Goal: Information Seeking & Learning: Learn about a topic

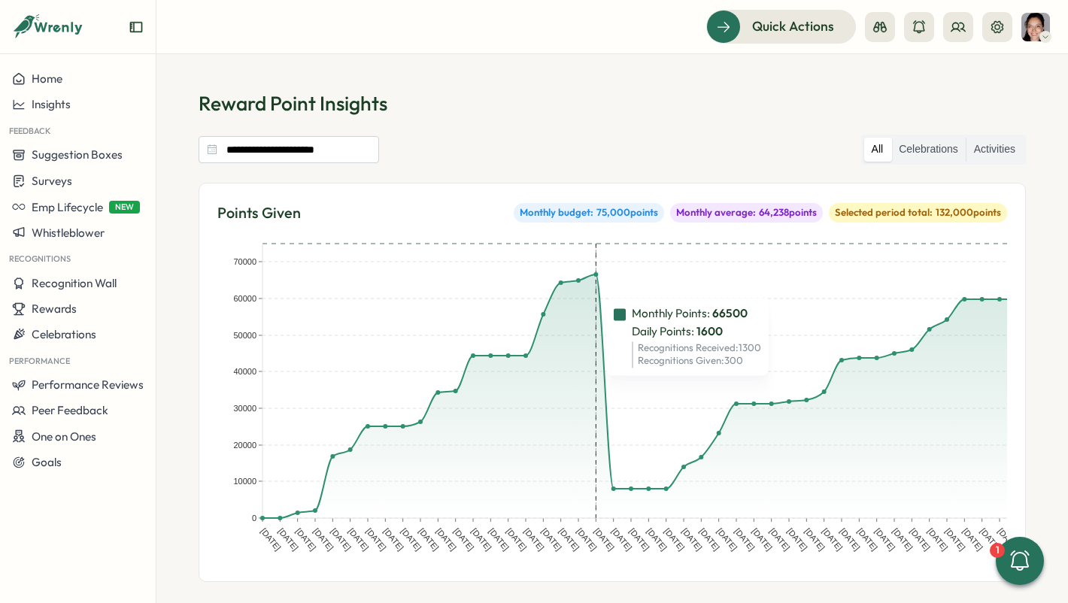
click at [596, 336] on rect at bounding box center [596, 381] width 17 height 275
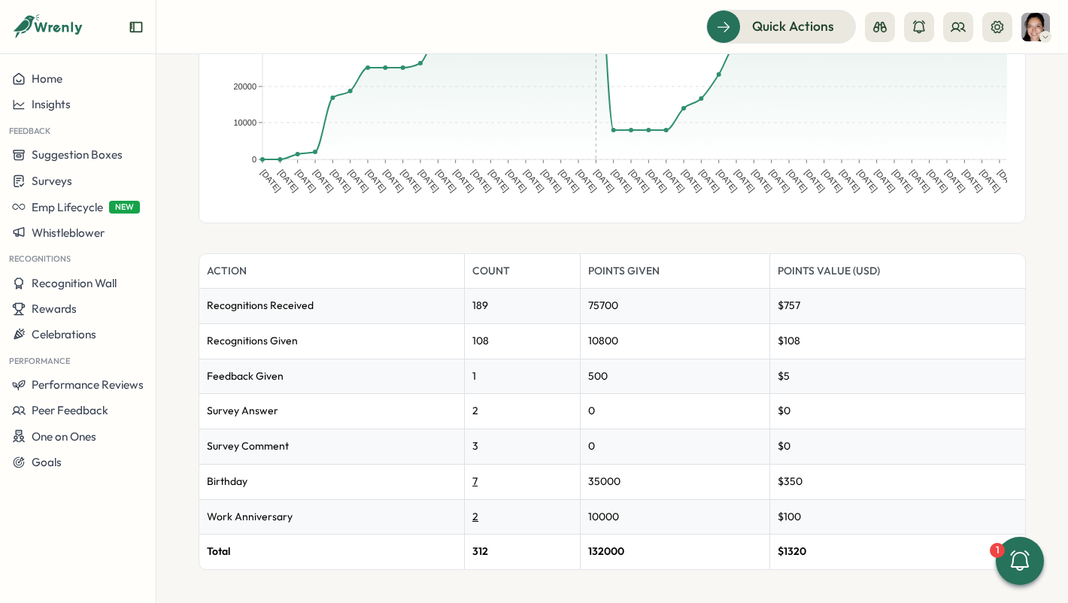
scroll to position [365, 0]
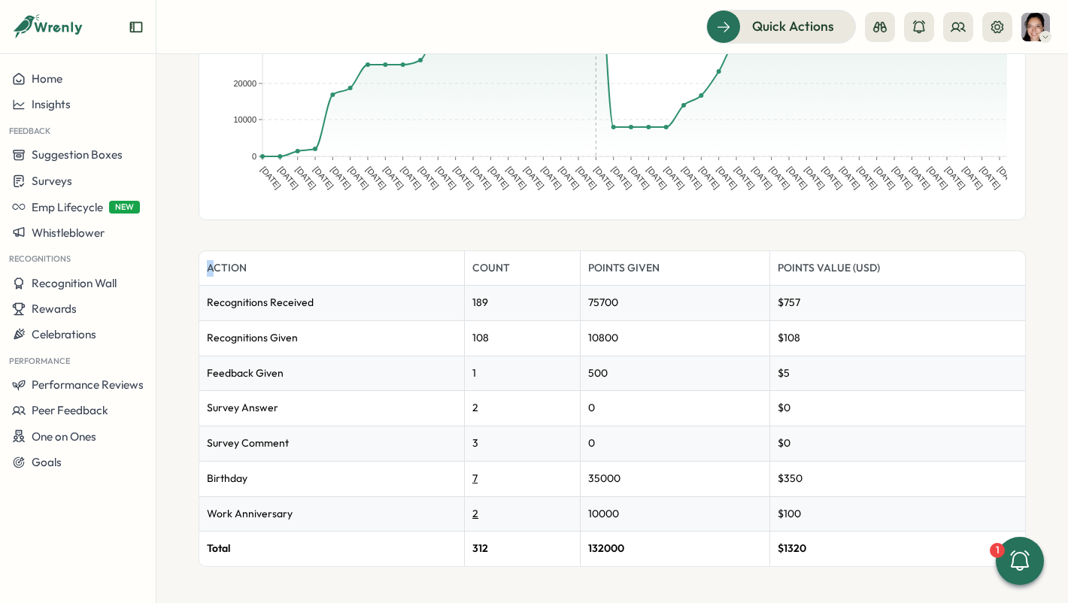
click at [854, 308] on table "Action Count Points Given Points Value (USD) Recognitions Received 189 75700 $ …" at bounding box center [612, 408] width 826 height 315
click at [205, 275] on th "Action" at bounding box center [332, 268] width 266 height 35
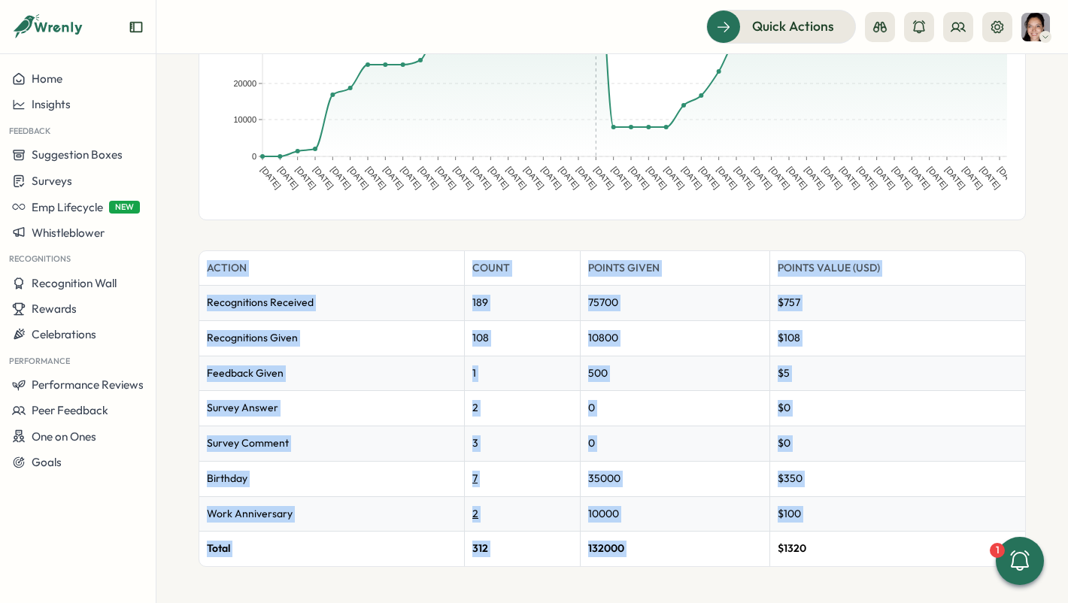
drag, startPoint x: 208, startPoint y: 270, endPoint x: 911, endPoint y: 539, distance: 752.3
click at [911, 539] on table "Action Count Points Given Points Value (USD) Recognitions Received 189 75700 $ …" at bounding box center [612, 408] width 826 height 315
copy table "Action Count Points Given Points Value (USD) Recognitions Received 189 75700 $ …"
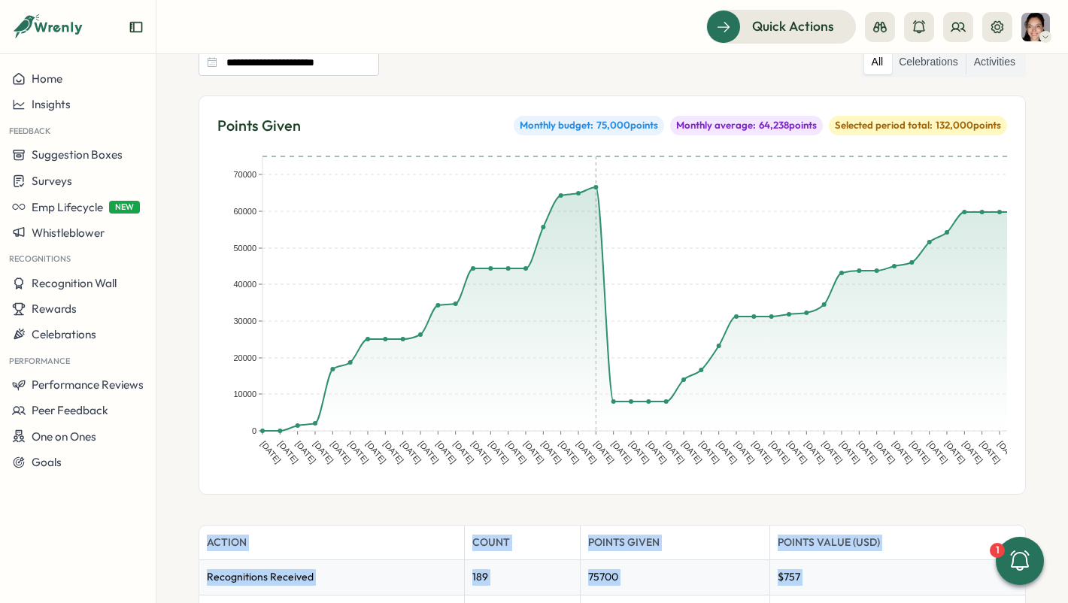
scroll to position [0, 0]
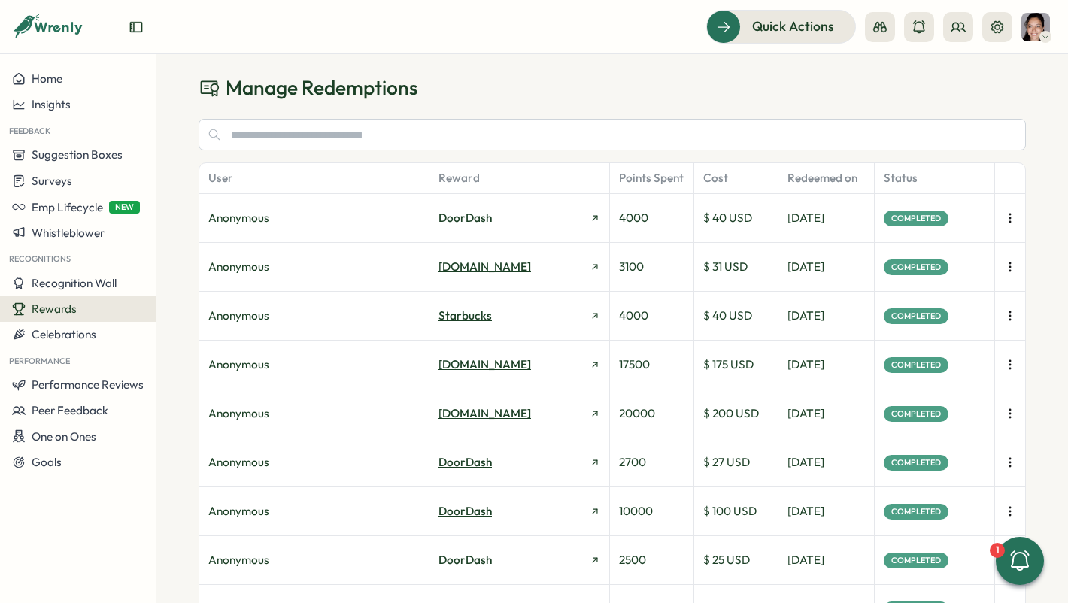
scroll to position [11, 0]
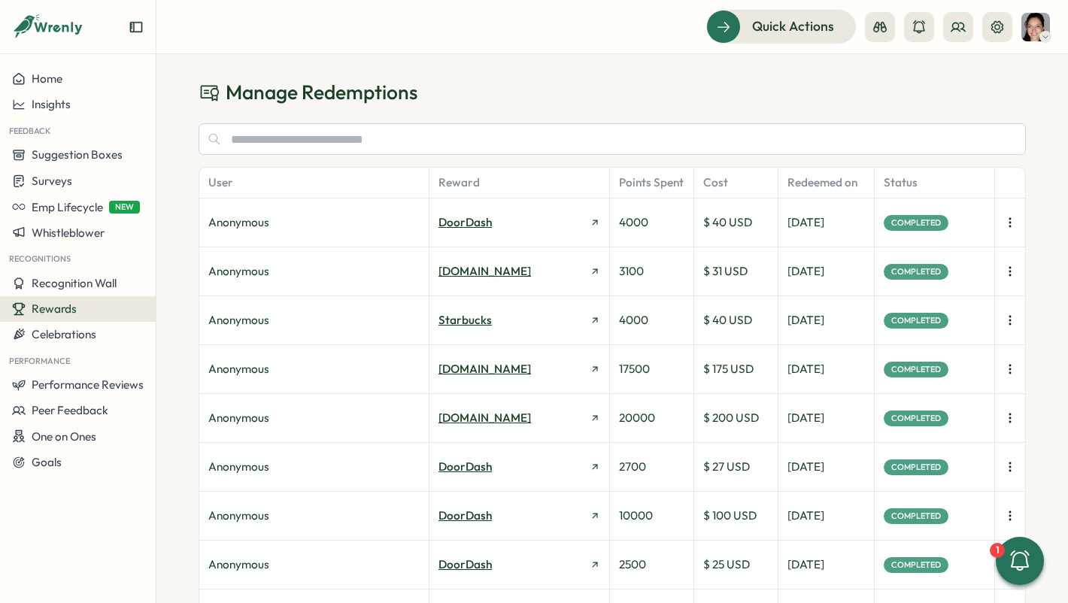
drag, startPoint x: 208, startPoint y: 184, endPoint x: 502, endPoint y: 251, distance: 301.9
drag, startPoint x: 203, startPoint y: 183, endPoint x: 345, endPoint y: 209, distance: 143.9
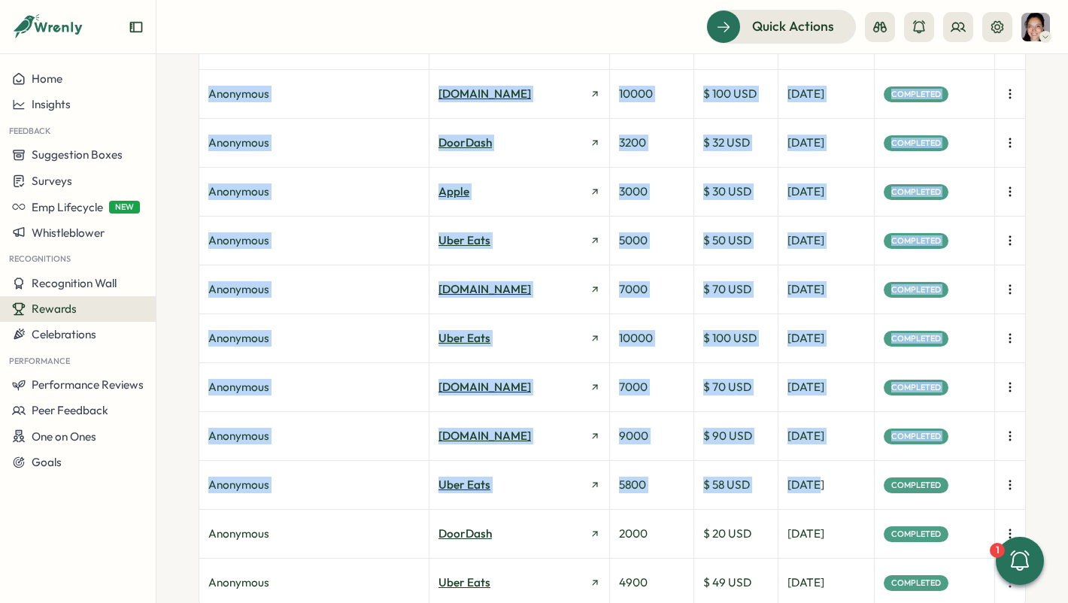
scroll to position [661, 0]
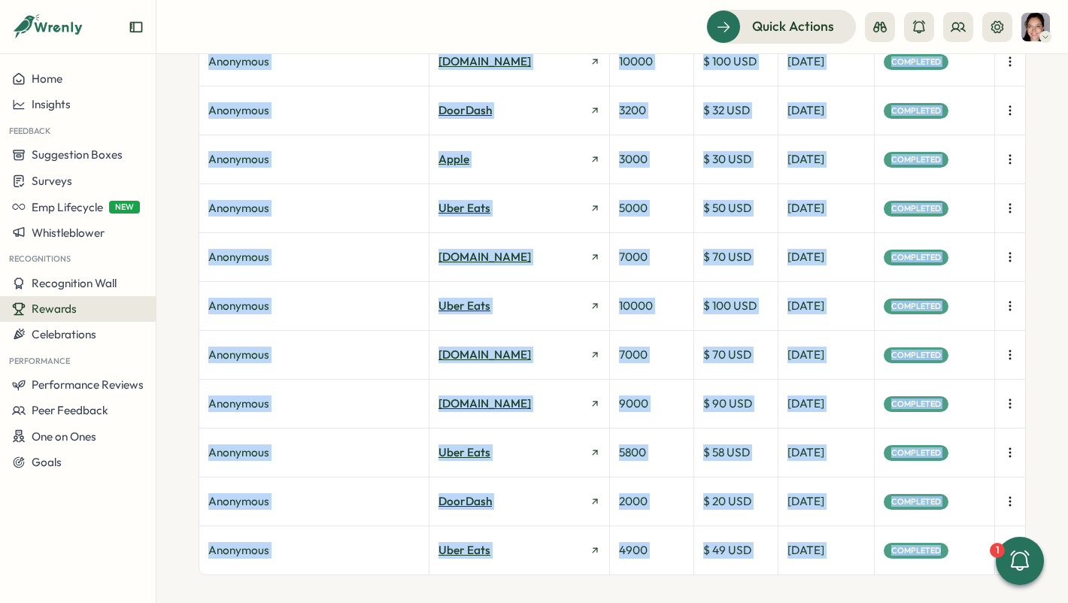
drag, startPoint x: 209, startPoint y: 225, endPoint x: 956, endPoint y: 542, distance: 811.8
click at [956, 542] on div "Anonymous DoorDash 4000 $ 40 USD [DATE] Completed Anonymous [DOMAIN_NAME] 3100 …" at bounding box center [612, 62] width 826 height 1026
copy div "Anonymous DoorDash 4000 $ 40 USD [DATE] Completed Anonymous [DOMAIN_NAME] 3100 …"
